Goal: Task Accomplishment & Management: Manage account settings

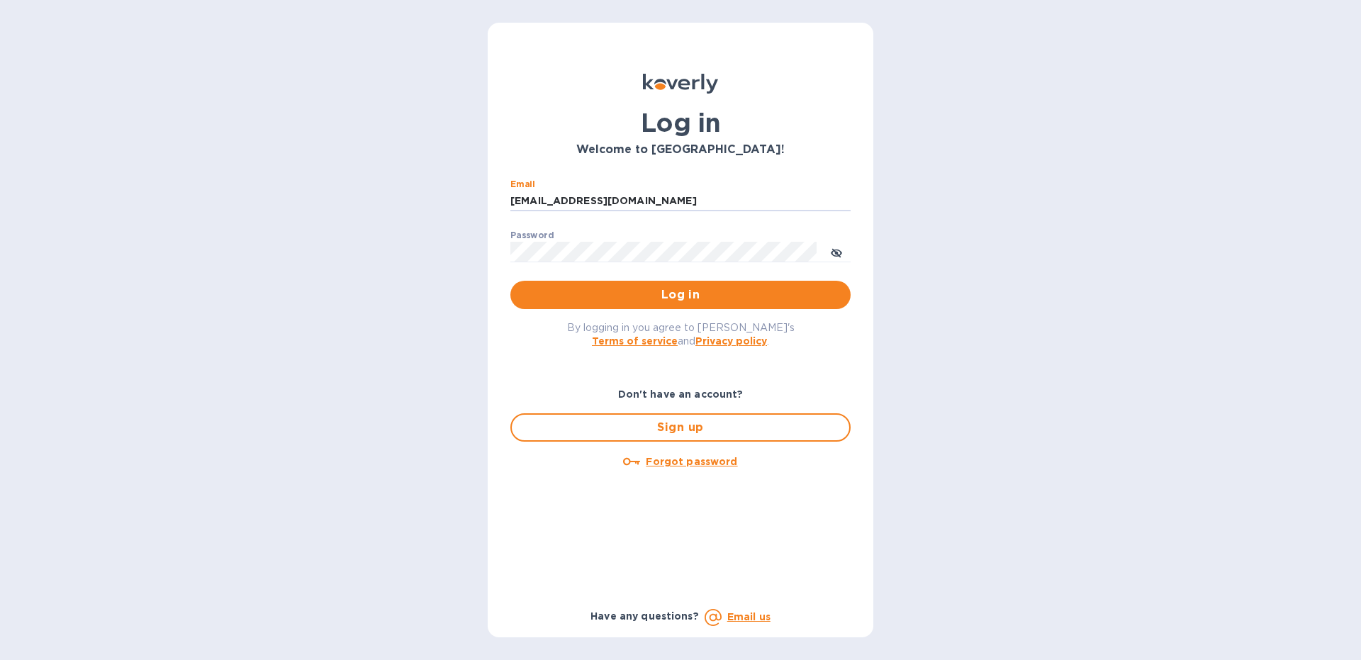
type input "[EMAIL_ADDRESS][DOMAIN_NAME]"
click at [596, 298] on span "Log in" at bounding box center [680, 294] width 317 height 17
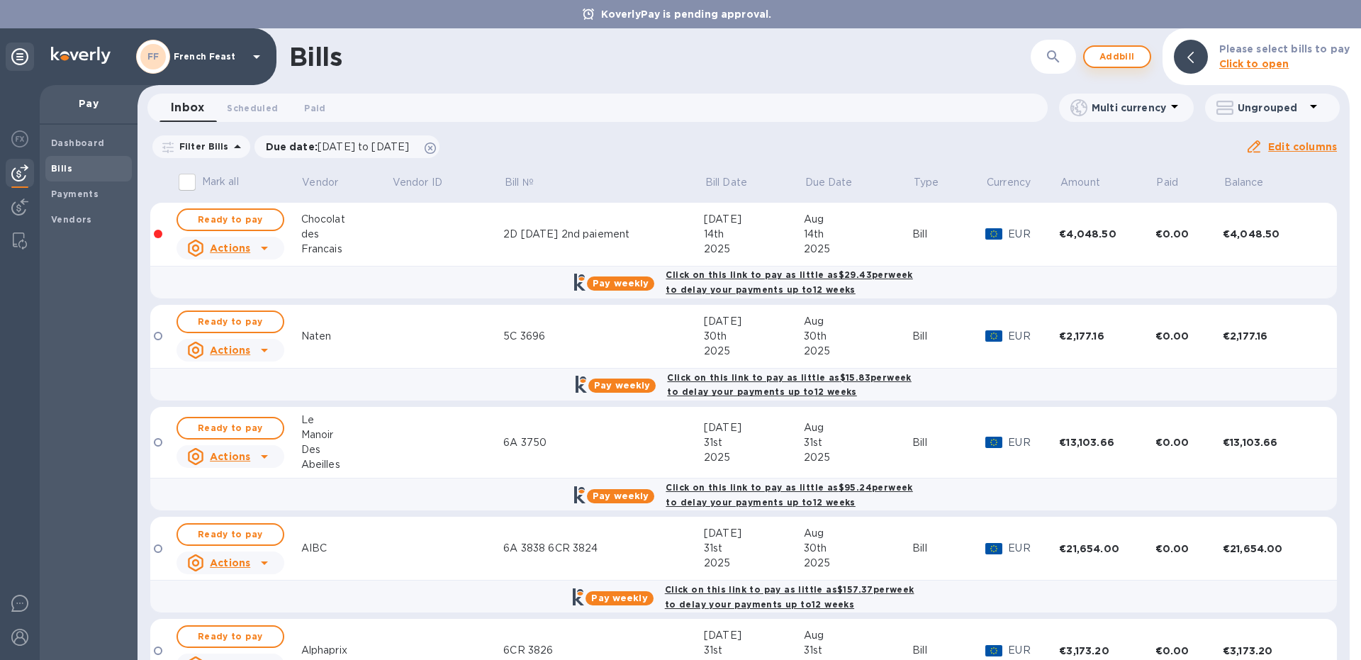
click at [1115, 62] on span "Add bill" at bounding box center [1117, 56] width 43 height 17
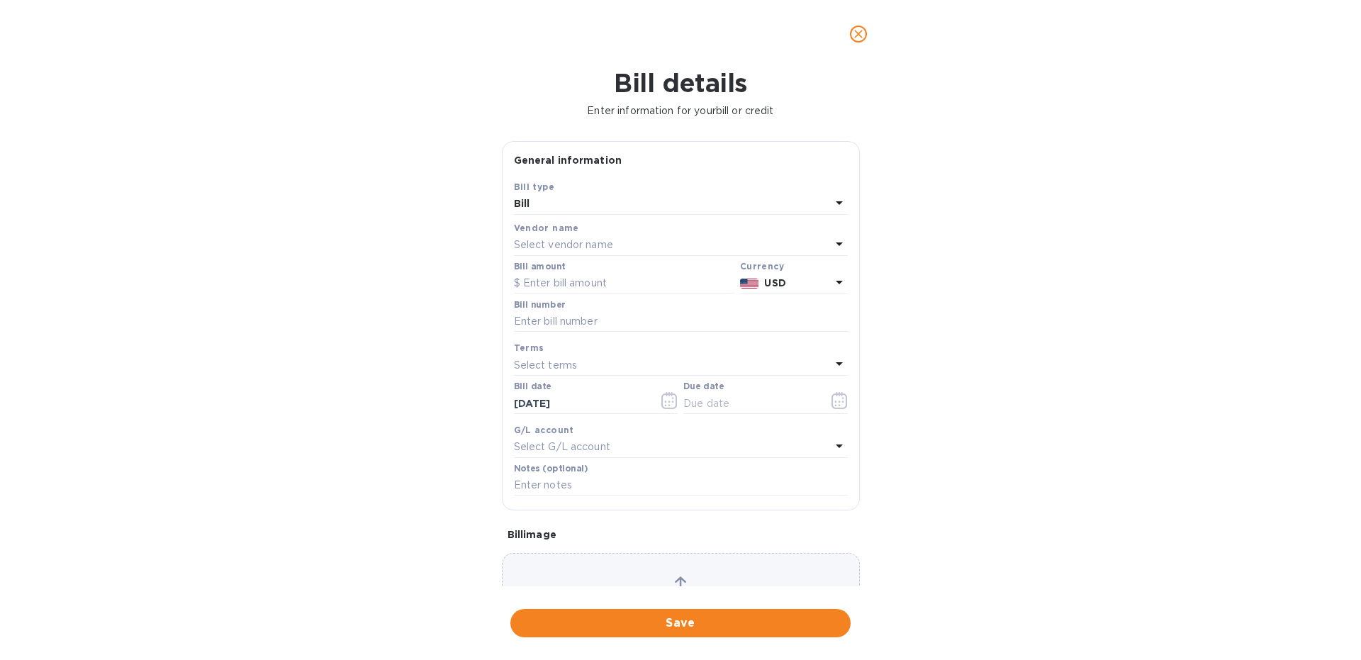
click at [538, 244] on p "Select vendor name" at bounding box center [563, 244] width 99 height 15
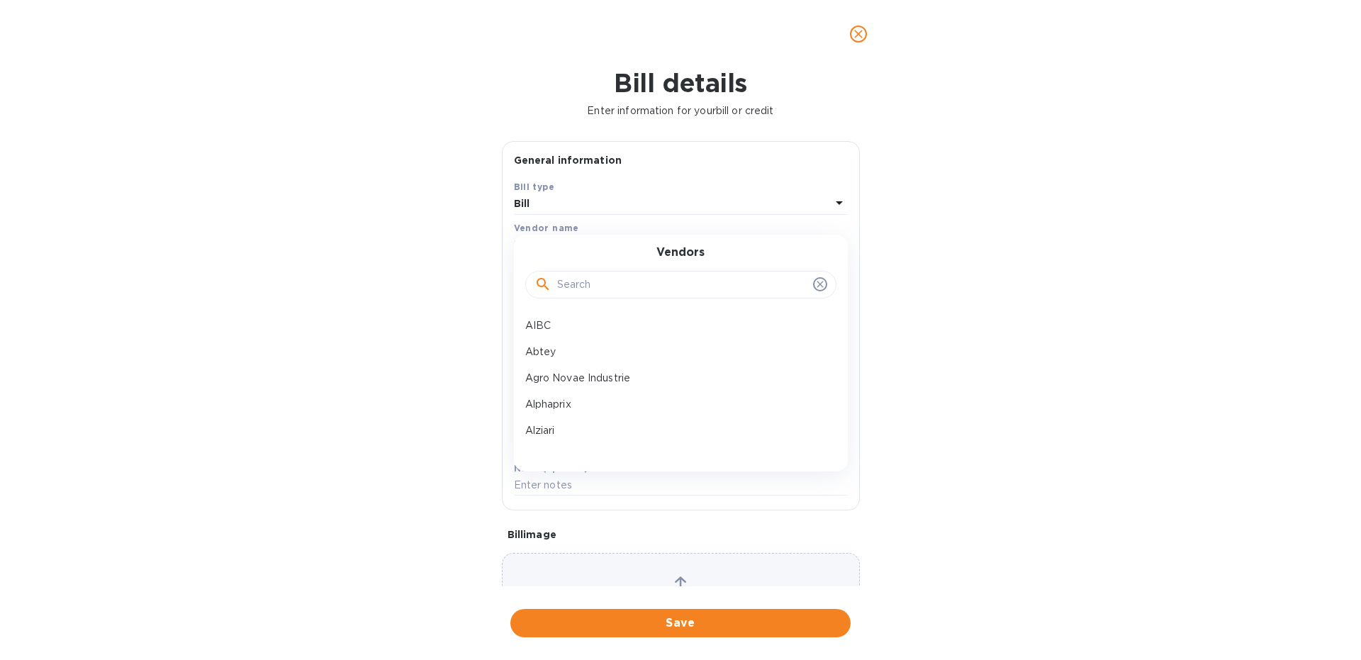
click at [574, 278] on input "text" at bounding box center [682, 284] width 250 height 21
type input "[PERSON_NAME]"
click at [575, 327] on p "Carrefour" at bounding box center [675, 325] width 300 height 15
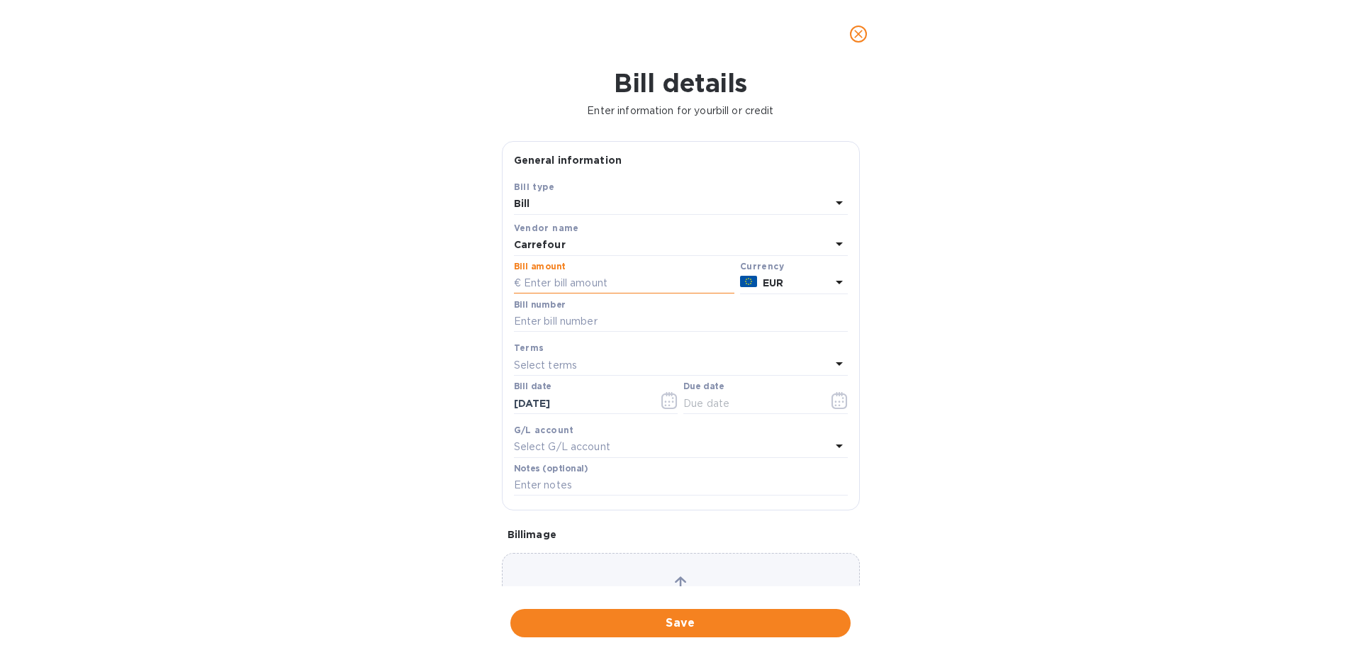
click at [540, 283] on input "text" at bounding box center [624, 283] width 220 height 21
type input "16,138.81"
click at [601, 317] on input "text" at bounding box center [681, 321] width 334 height 21
type input "8E 3961"
click at [840, 403] on icon "button" at bounding box center [839, 400] width 16 height 17
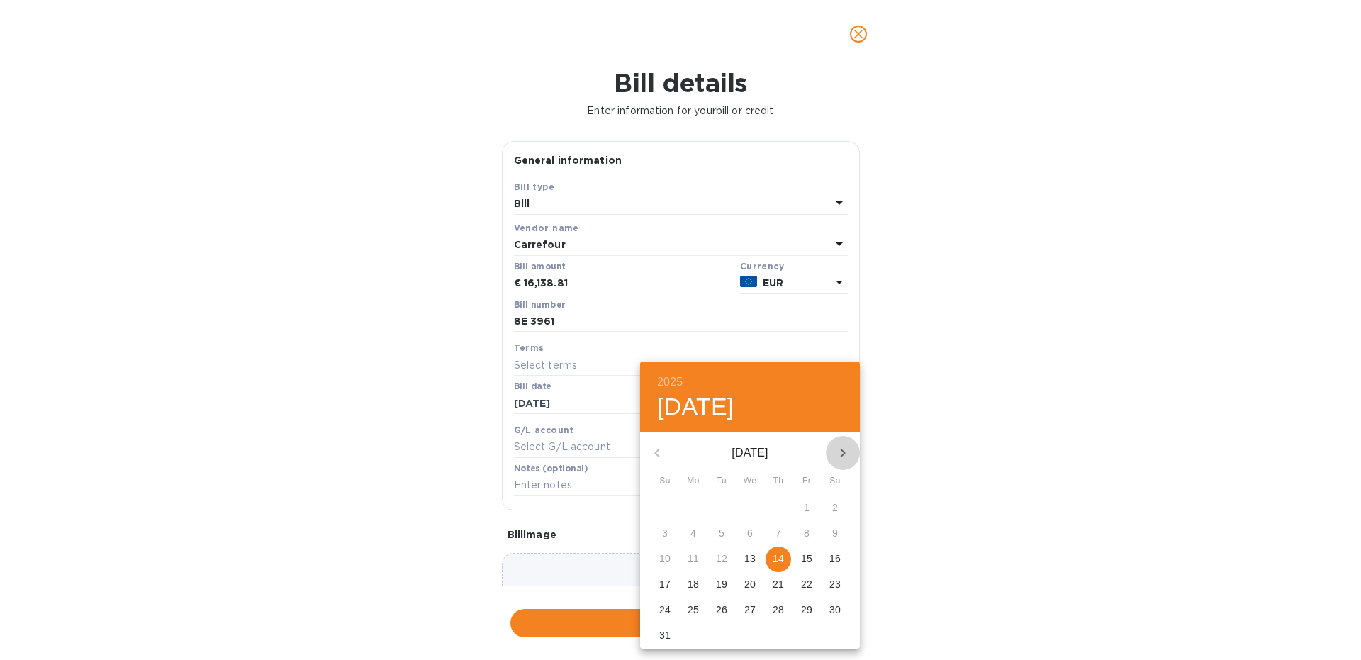
click at [840, 450] on icon "button" at bounding box center [842, 452] width 17 height 17
click at [668, 558] on p "14" at bounding box center [664, 558] width 11 height 14
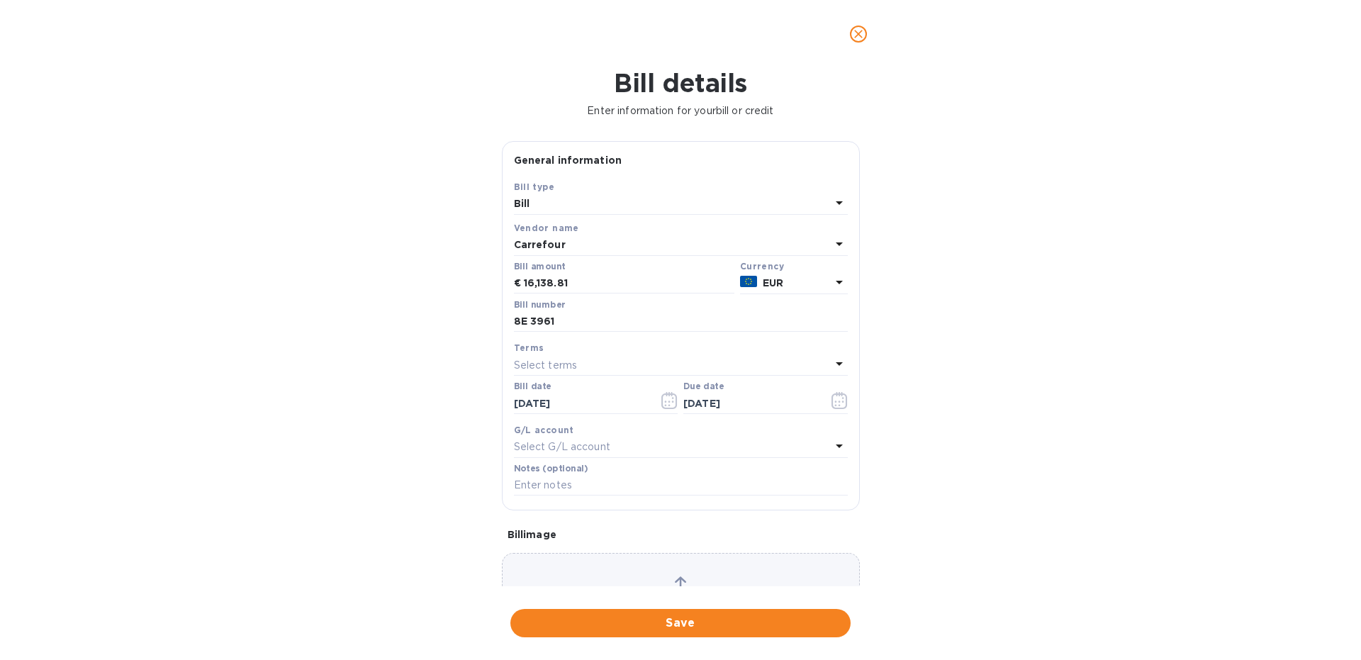
type input "[DATE]"
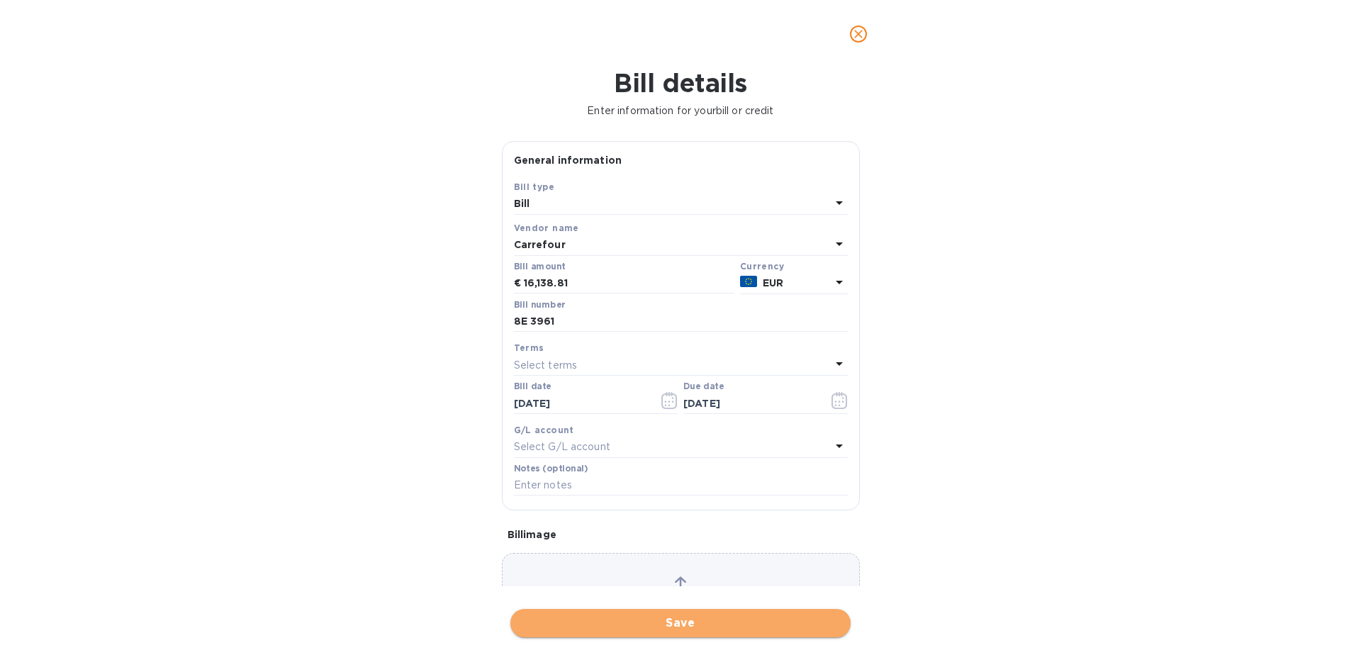
click at [652, 629] on span "Save" at bounding box center [680, 622] width 317 height 17
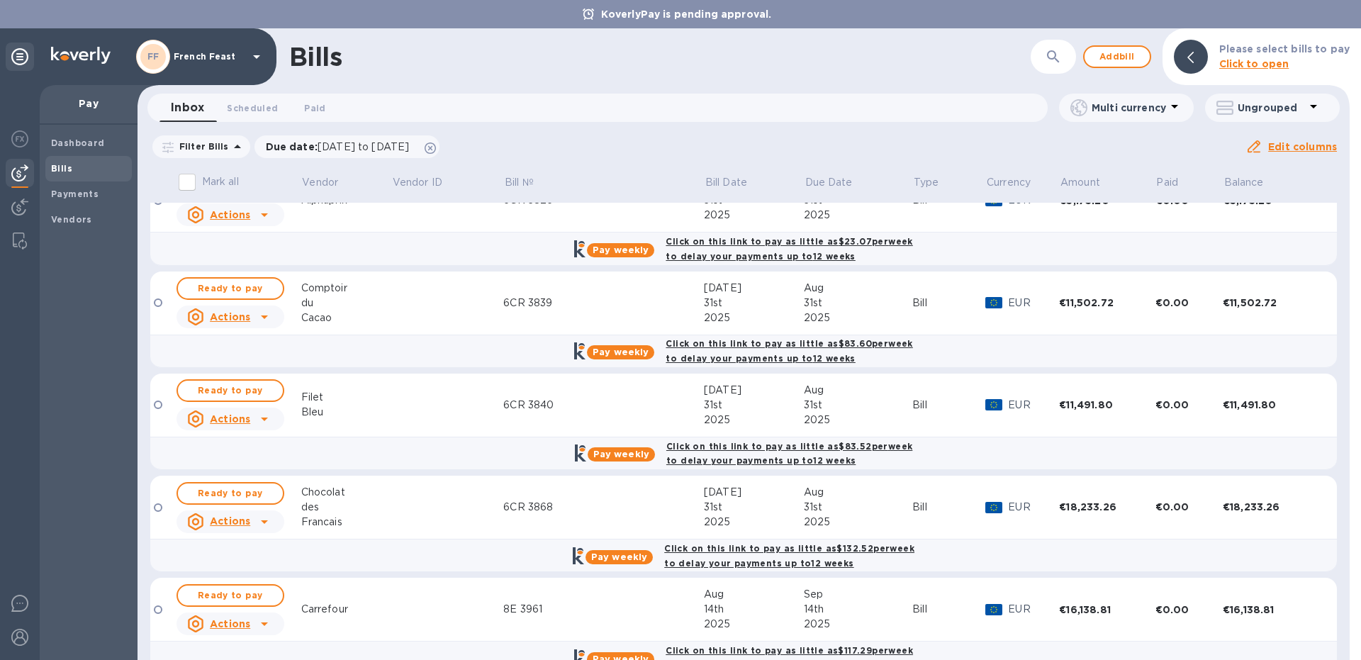
scroll to position [484, 0]
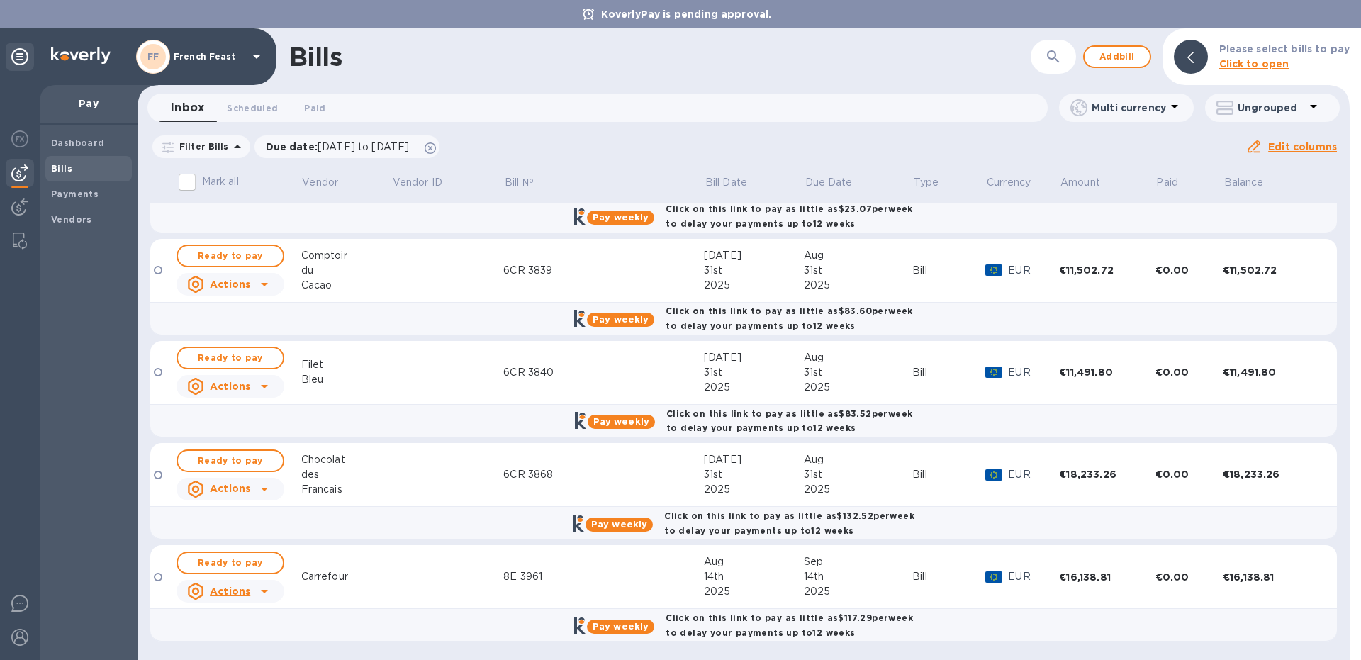
click at [337, 574] on div "Carrefour" at bounding box center [346, 576] width 90 height 15
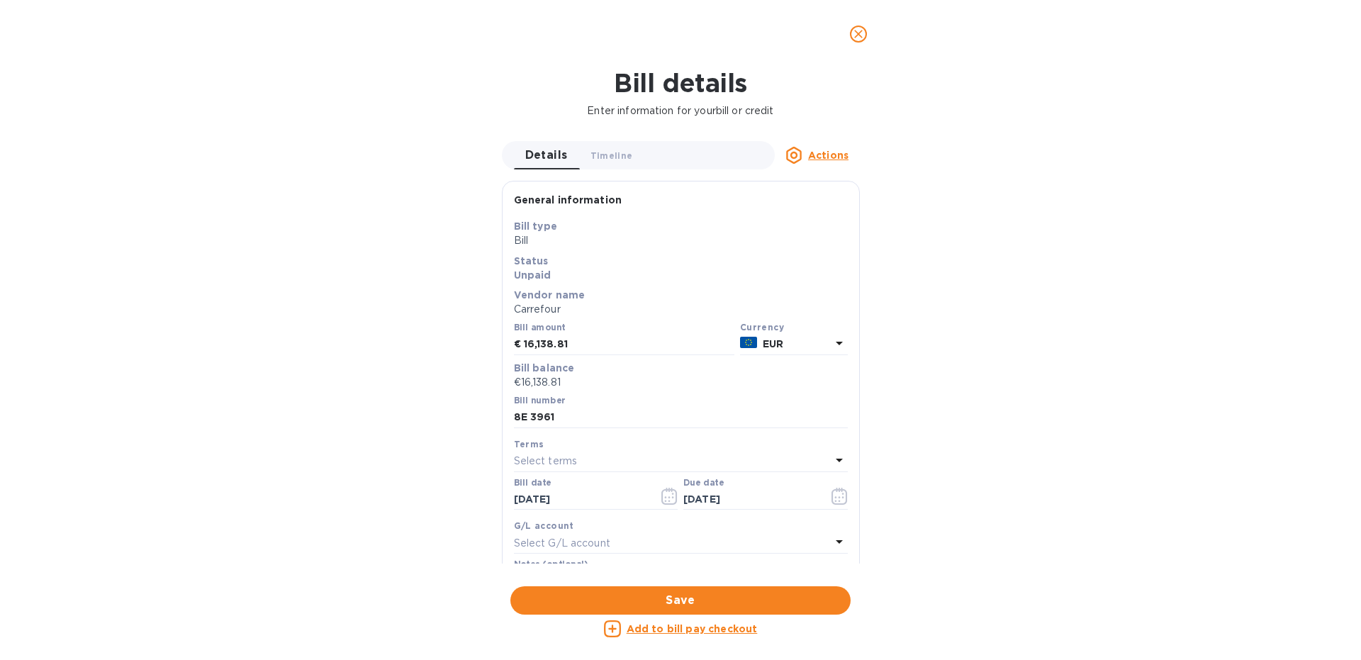
click at [575, 381] on p "€16,138.81" at bounding box center [681, 382] width 334 height 15
click at [544, 378] on p "€16,138.81" at bounding box center [681, 382] width 334 height 15
click at [583, 347] on input "16,138.81" at bounding box center [629, 344] width 210 height 21
type input "15,449.65"
click at [697, 605] on span "Save" at bounding box center [680, 600] width 317 height 17
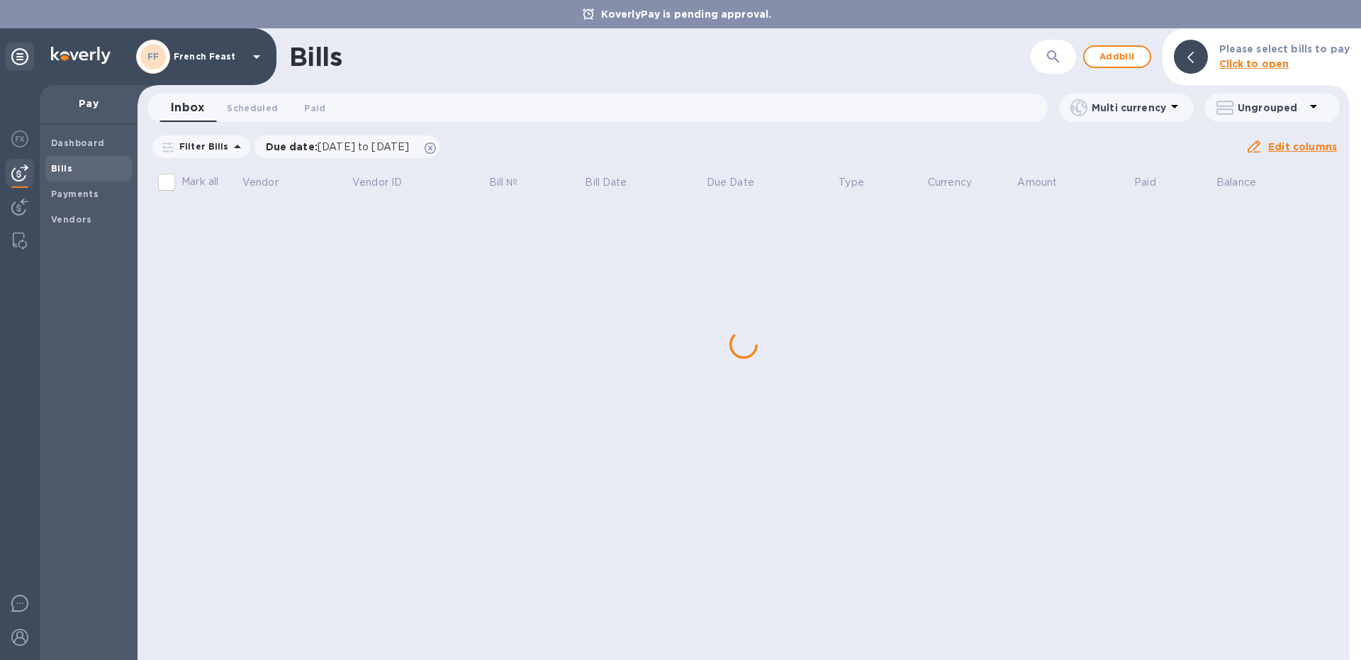
scroll to position [0, 0]
